Goal: Task Accomplishment & Management: Complete application form

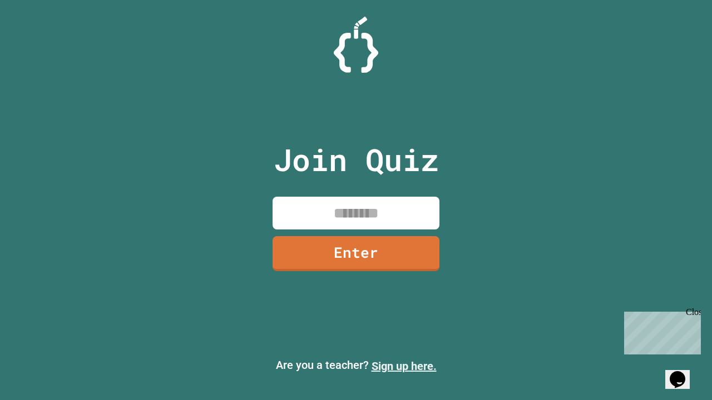
click at [404, 366] on link "Sign up here." at bounding box center [403, 366] width 65 height 13
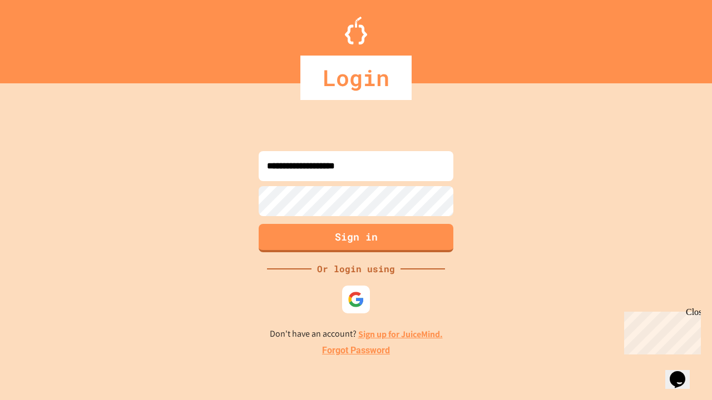
type input "**********"
